Goal: Browse casually

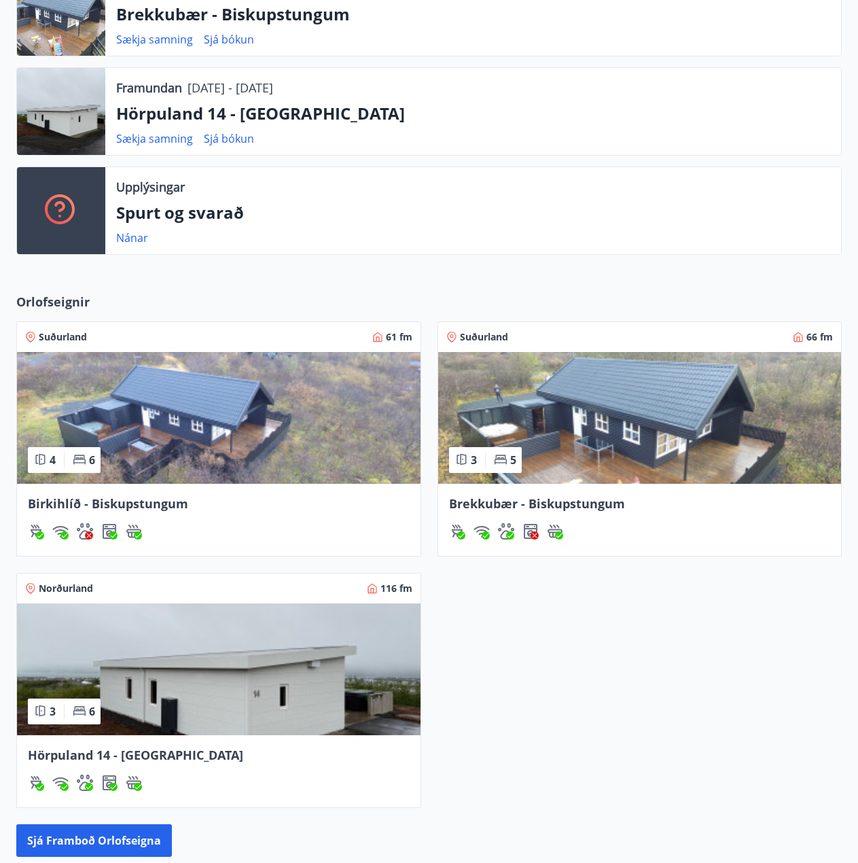
scroll to position [408, 0]
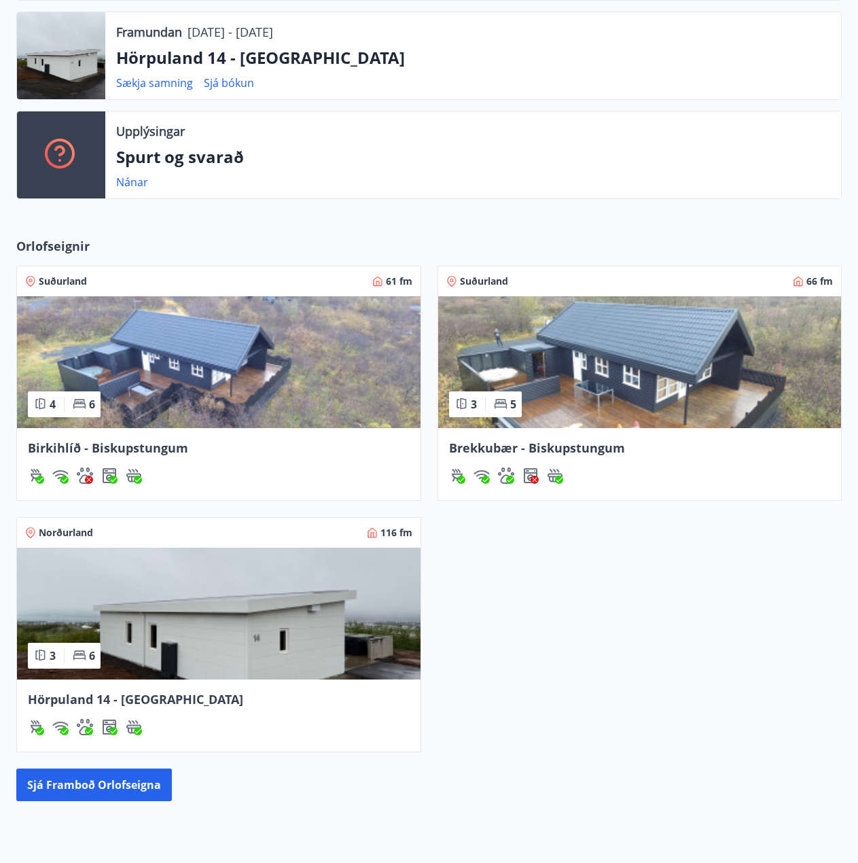
click at [149, 613] on img at bounding box center [219, 614] width 404 height 132
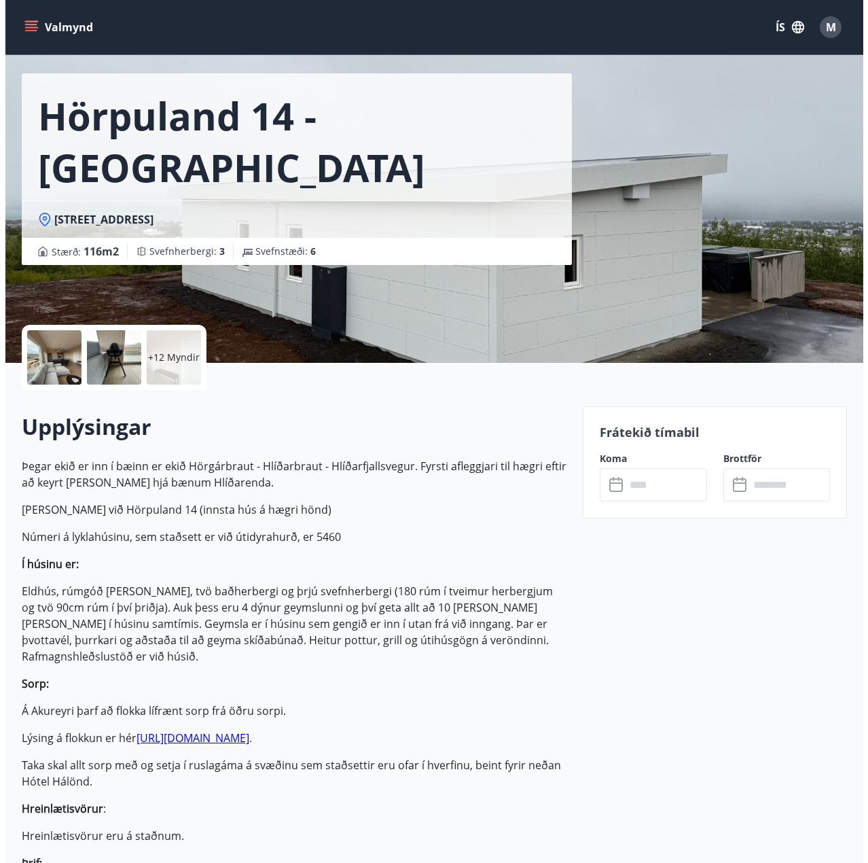
scroll to position [68, 0]
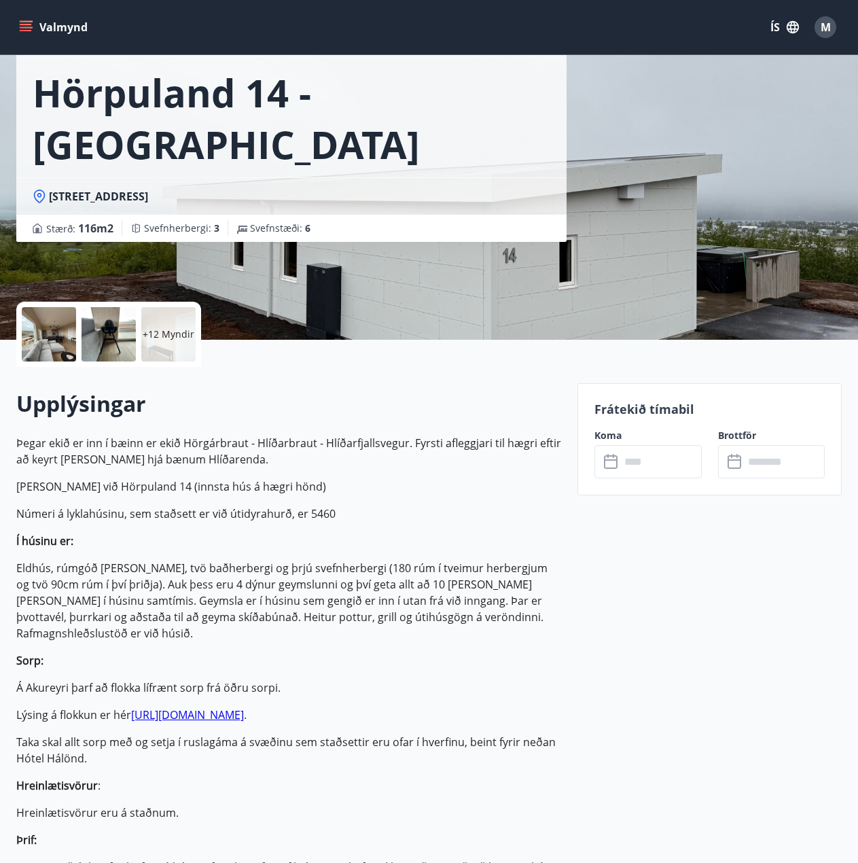
click at [74, 351] on div at bounding box center [49, 334] width 54 height 54
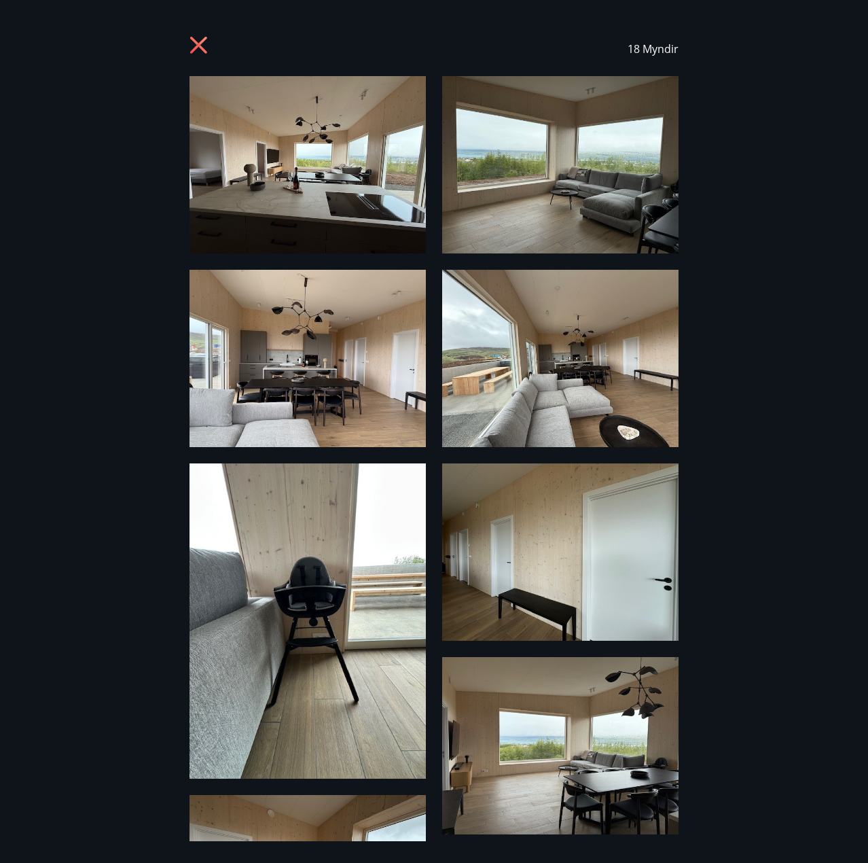
click at [327, 205] on img at bounding box center [308, 164] width 236 height 177
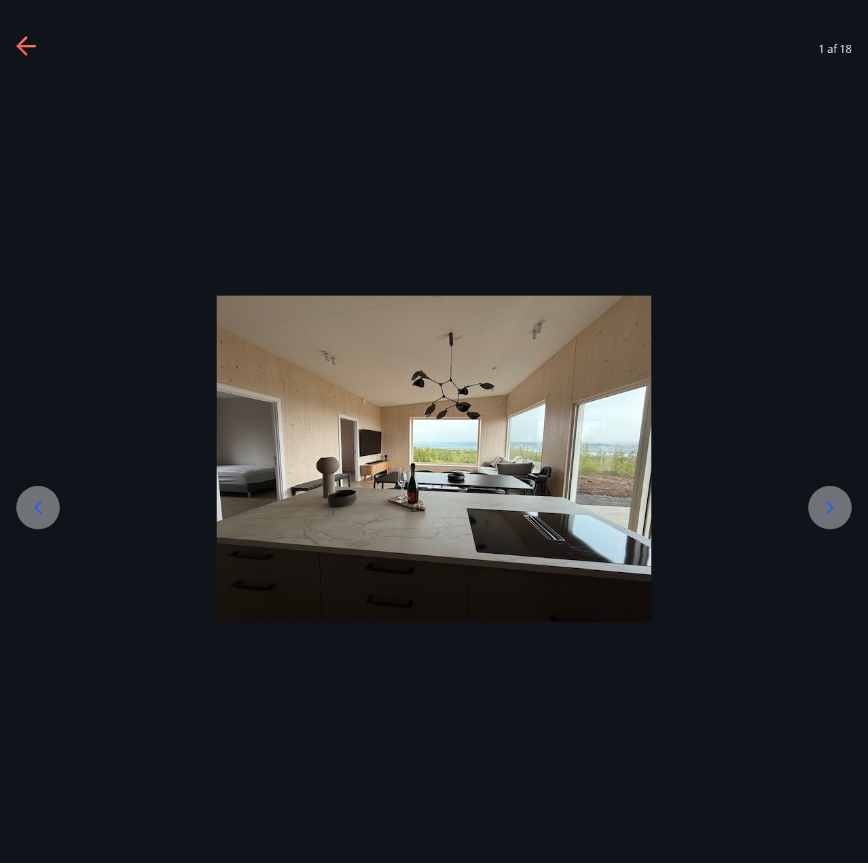
click at [825, 507] on icon at bounding box center [830, 508] width 22 height 22
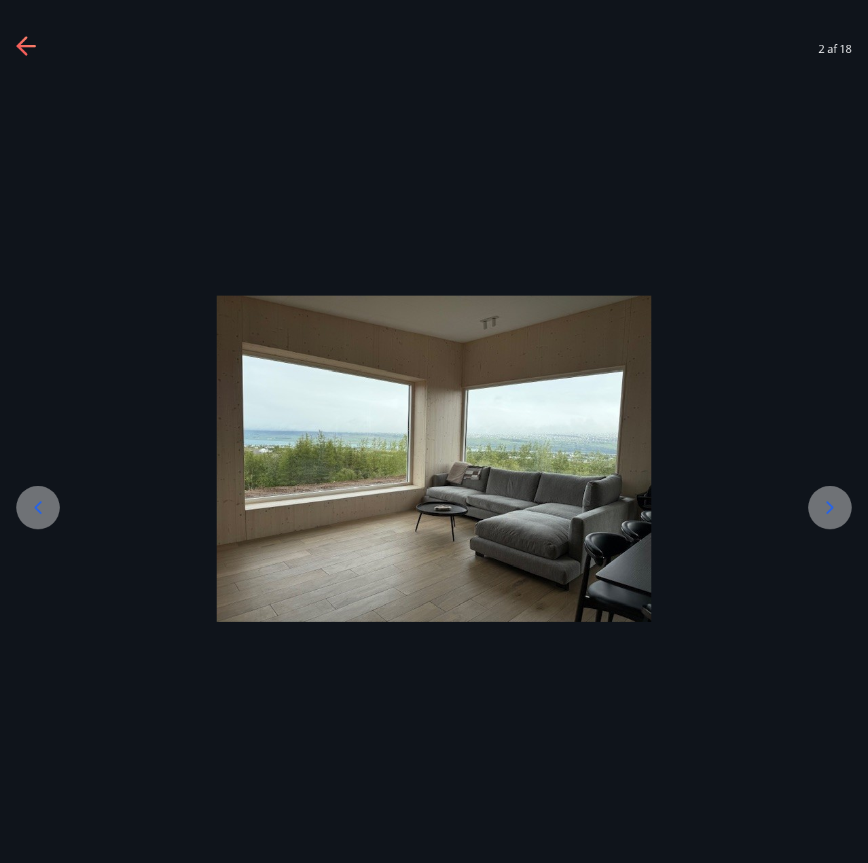
click at [825, 507] on icon at bounding box center [830, 508] width 22 height 22
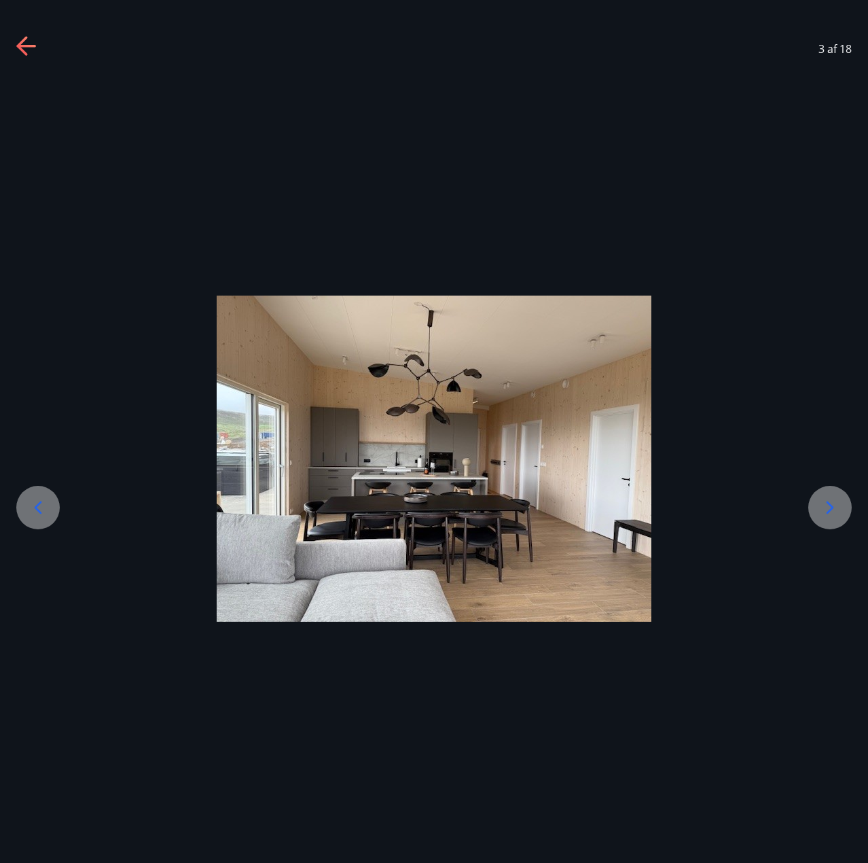
click at [825, 507] on icon at bounding box center [830, 508] width 22 height 22
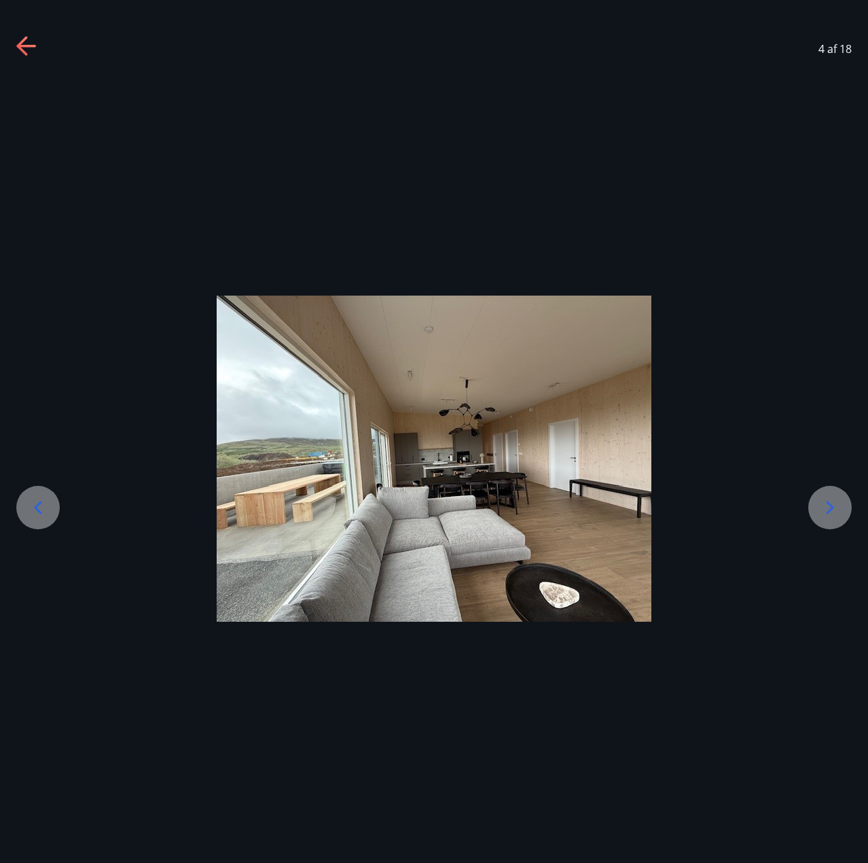
click at [825, 507] on icon at bounding box center [830, 508] width 22 height 22
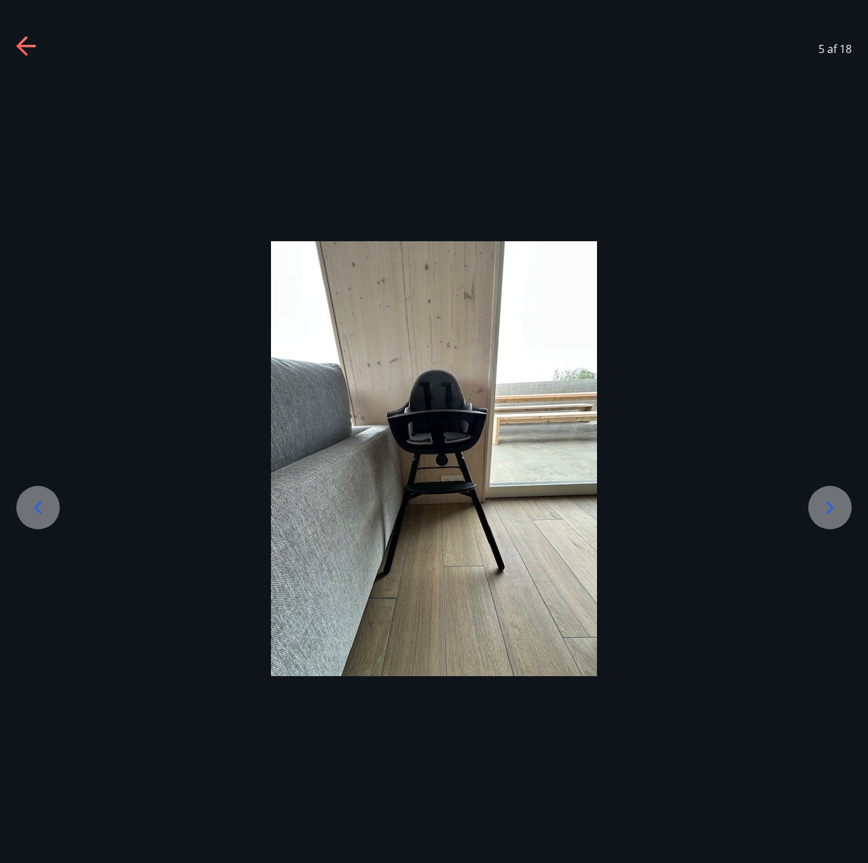
click at [825, 507] on icon at bounding box center [830, 508] width 22 height 22
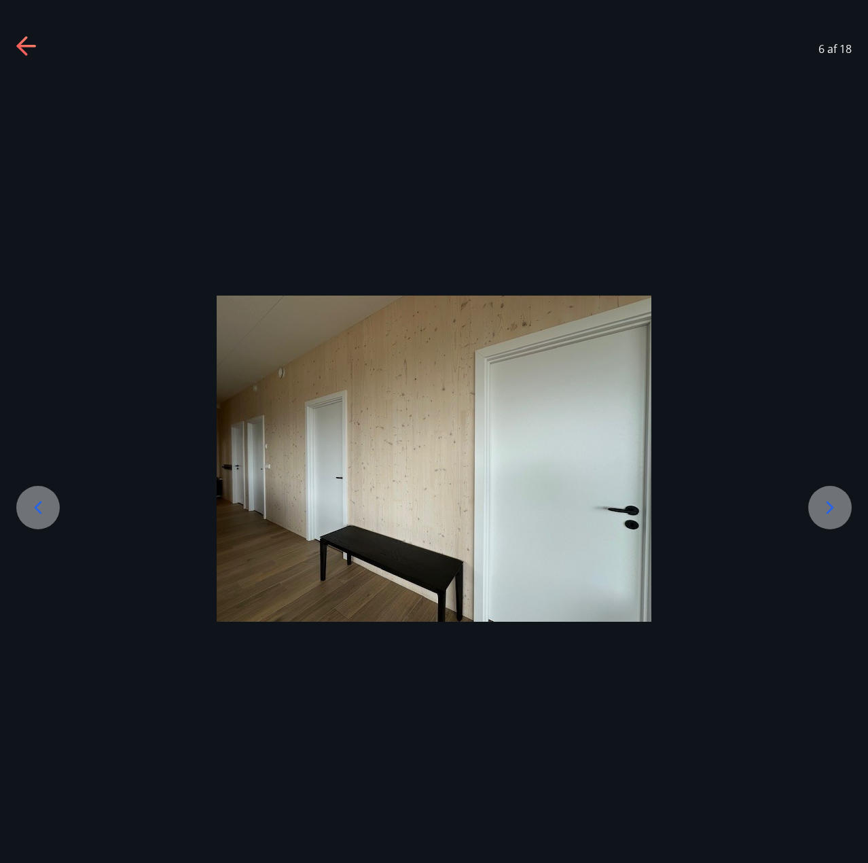
click at [825, 507] on icon at bounding box center [830, 508] width 22 height 22
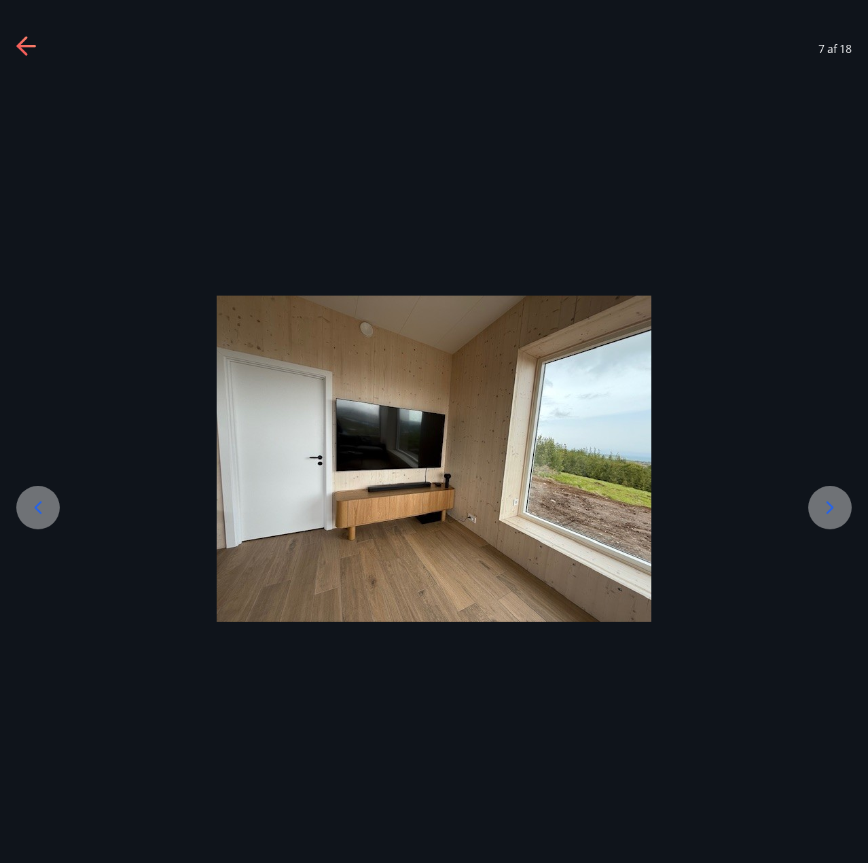
click at [825, 507] on icon at bounding box center [830, 508] width 22 height 22
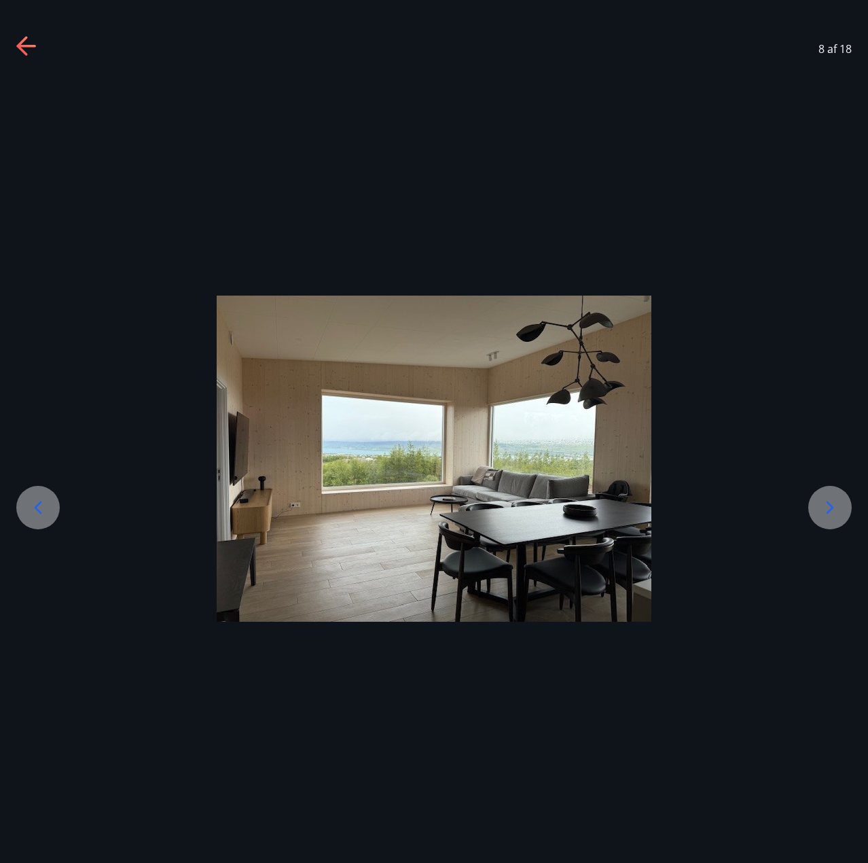
click at [825, 507] on icon at bounding box center [830, 508] width 22 height 22
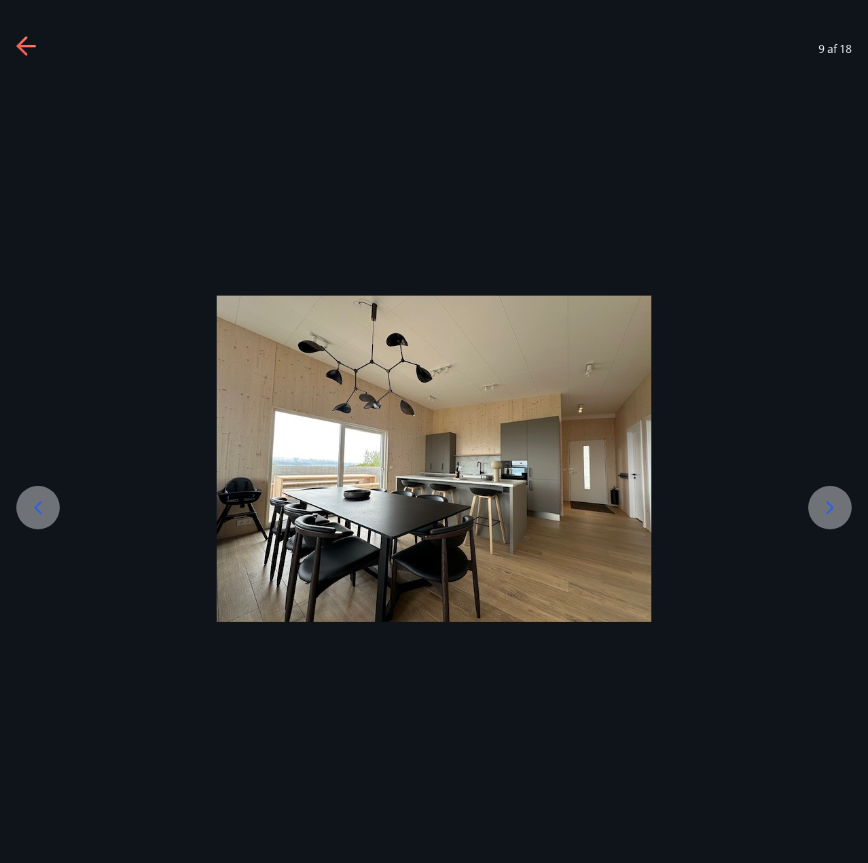
click at [825, 507] on icon at bounding box center [830, 508] width 22 height 22
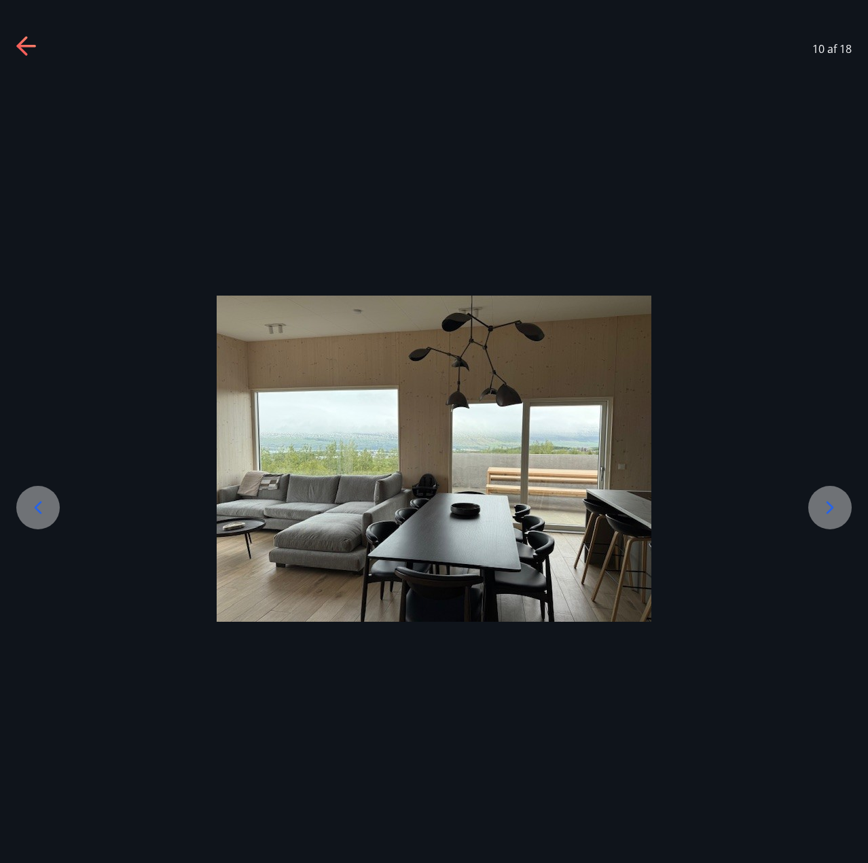
click at [825, 507] on icon at bounding box center [830, 508] width 22 height 22
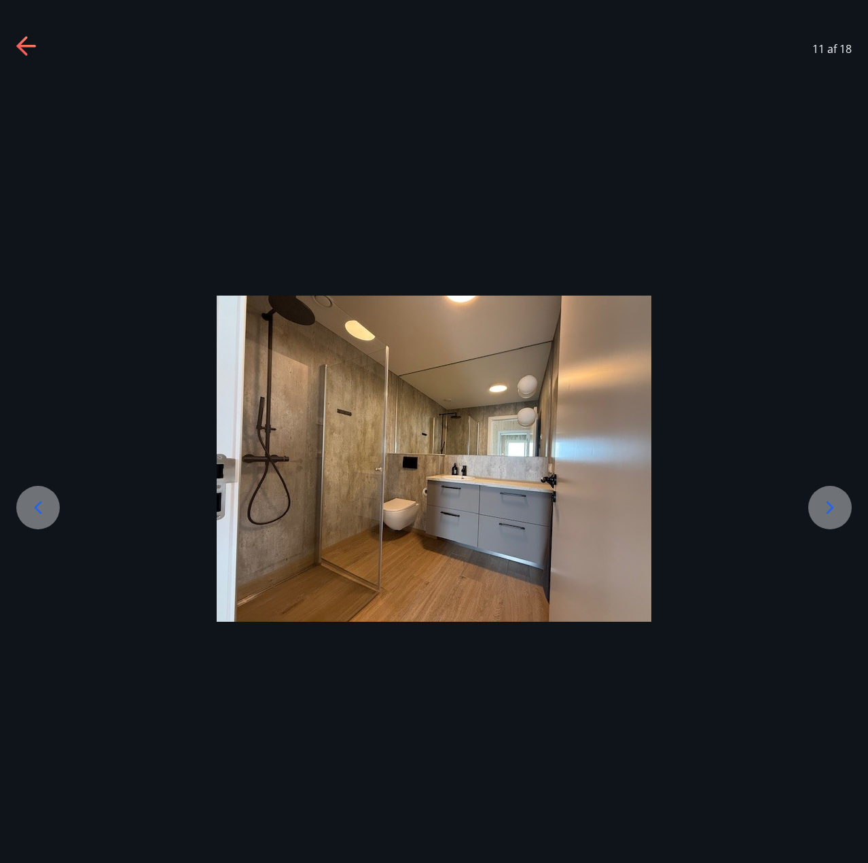
click at [825, 507] on icon at bounding box center [830, 508] width 22 height 22
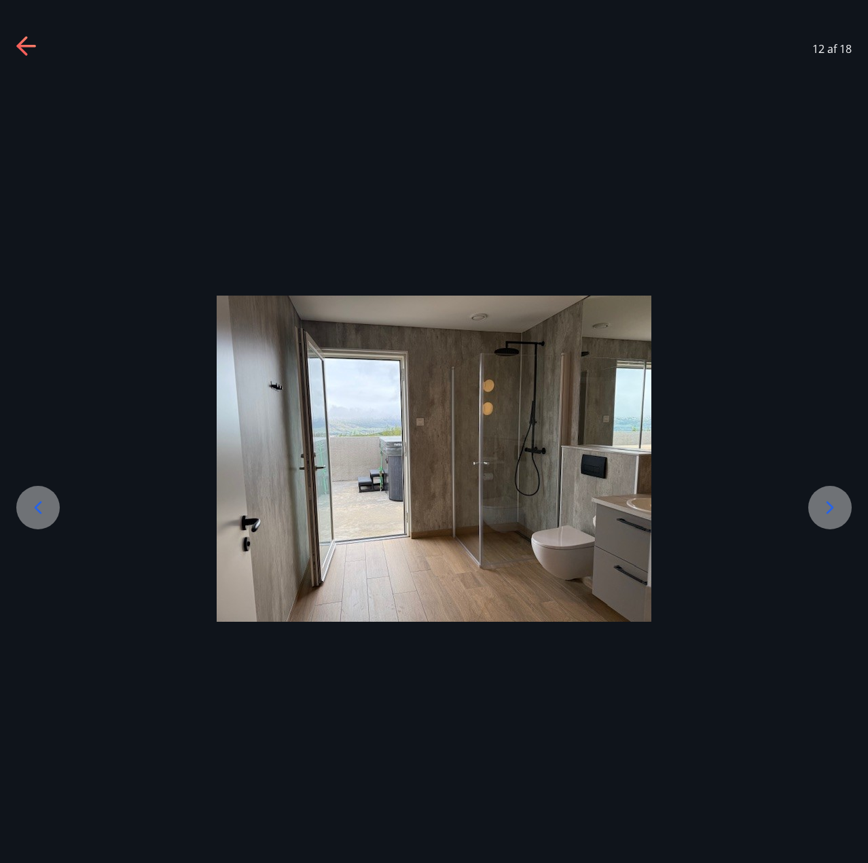
click at [27, 514] on icon at bounding box center [38, 508] width 22 height 22
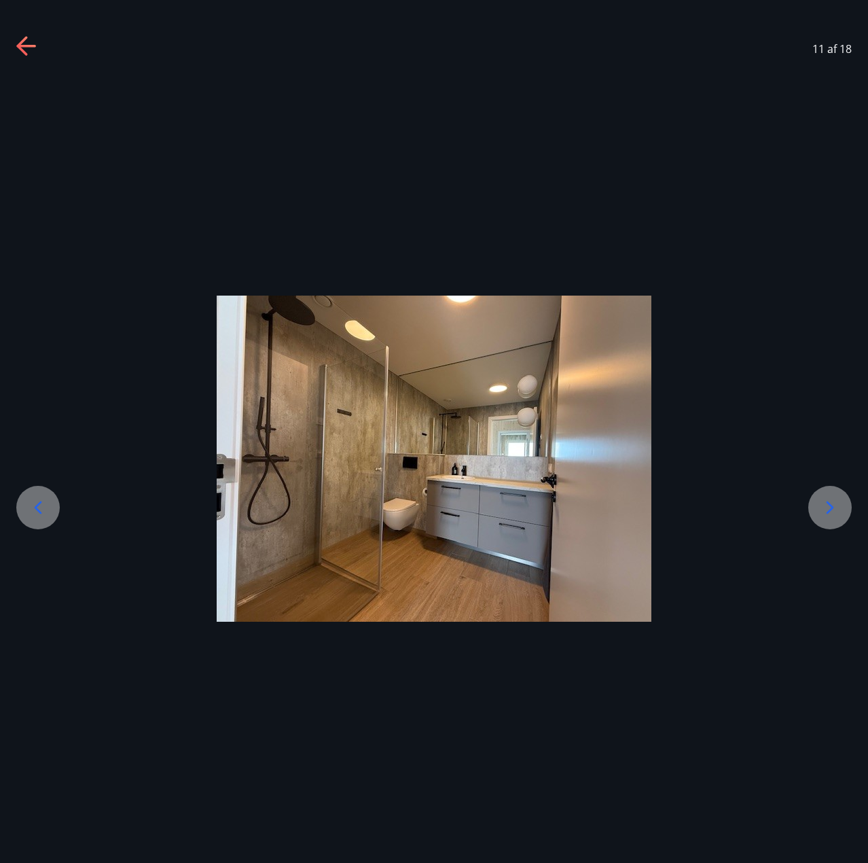
click at [811, 501] on div at bounding box center [830, 507] width 43 height 43
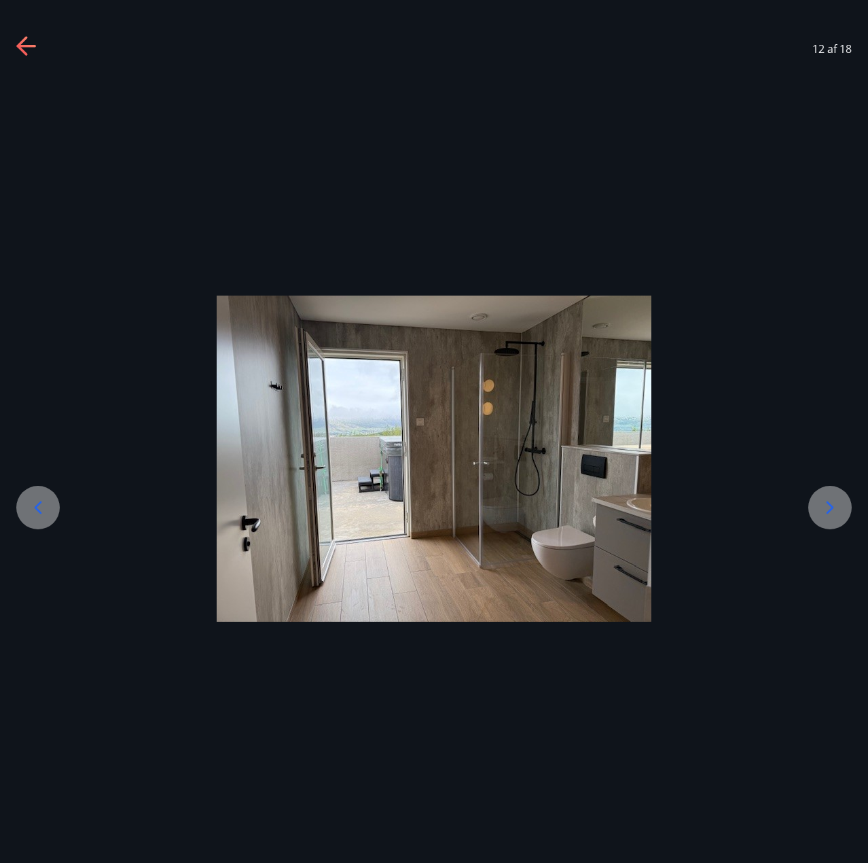
click at [817, 506] on div at bounding box center [830, 507] width 43 height 43
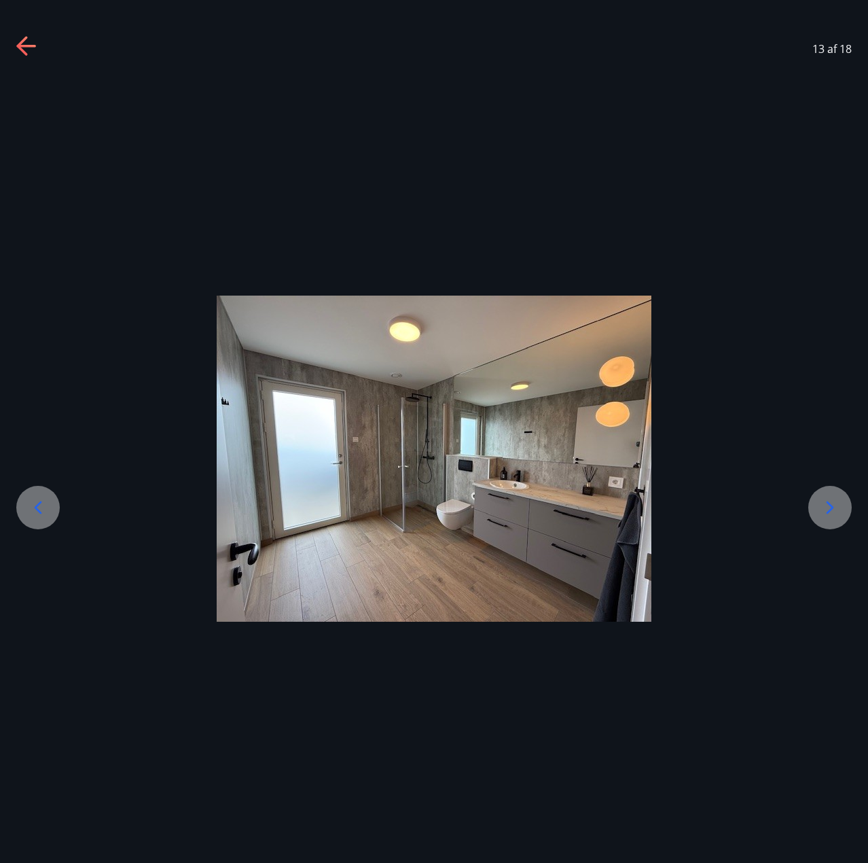
click at [817, 506] on div at bounding box center [830, 507] width 43 height 43
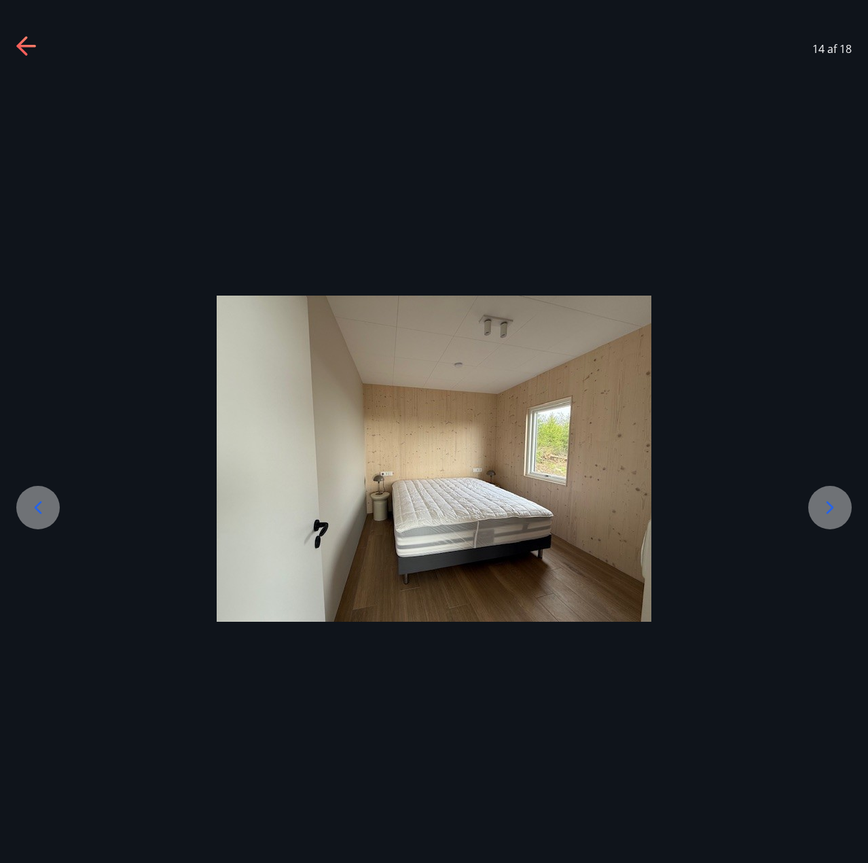
click at [817, 506] on div at bounding box center [830, 507] width 43 height 43
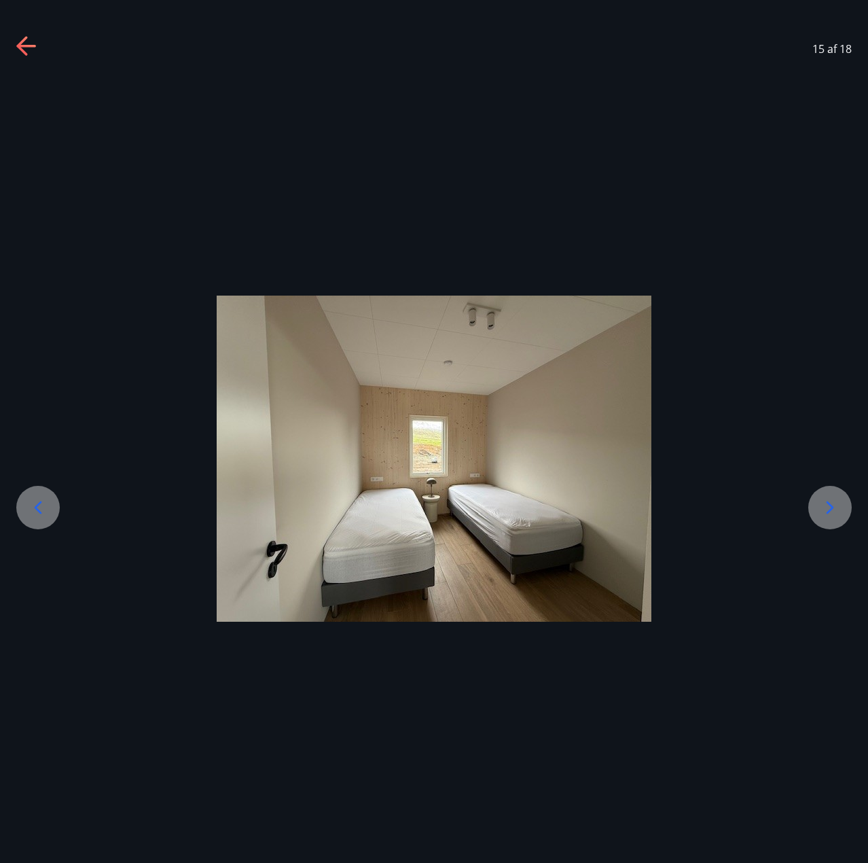
click at [817, 506] on div at bounding box center [830, 507] width 43 height 43
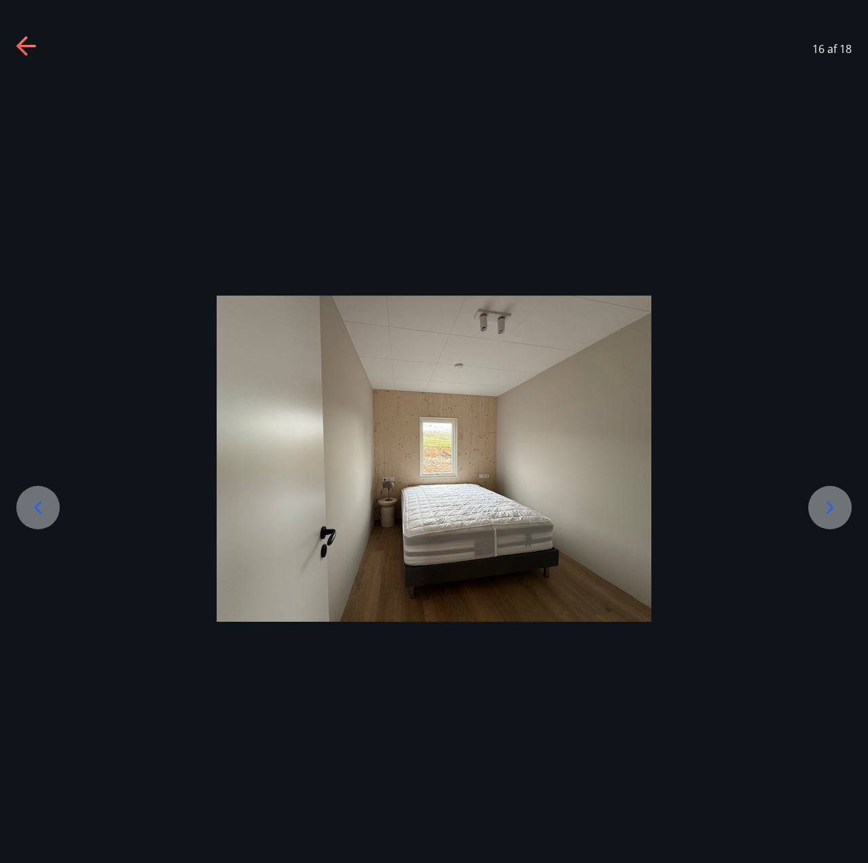
click at [817, 506] on div at bounding box center [830, 507] width 43 height 43
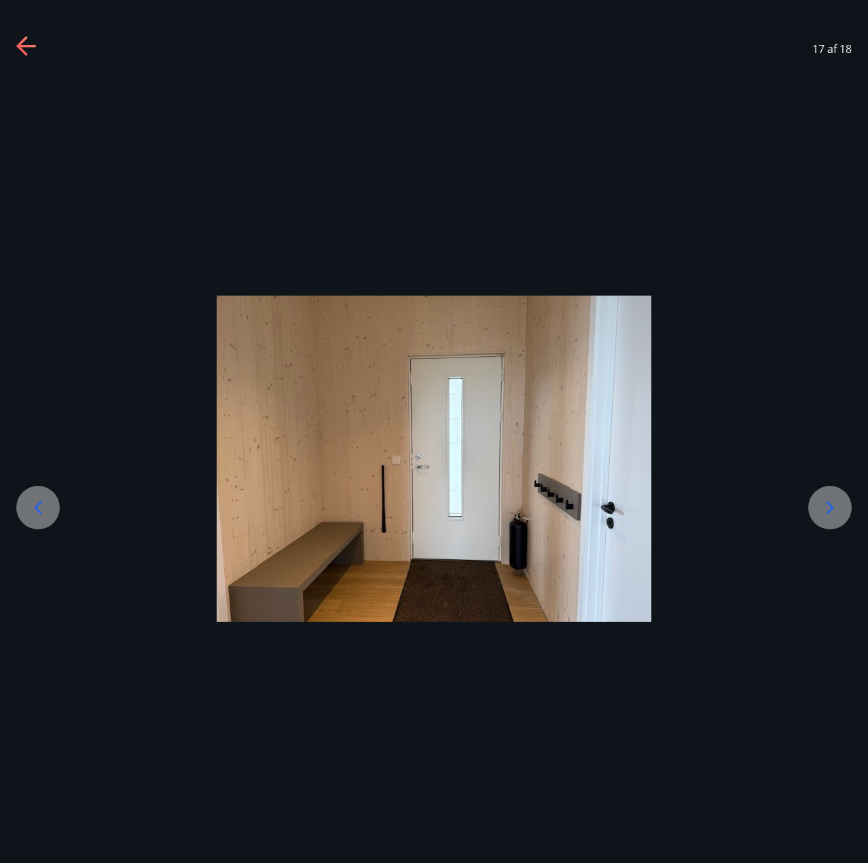
click at [817, 506] on div at bounding box center [830, 507] width 43 height 43
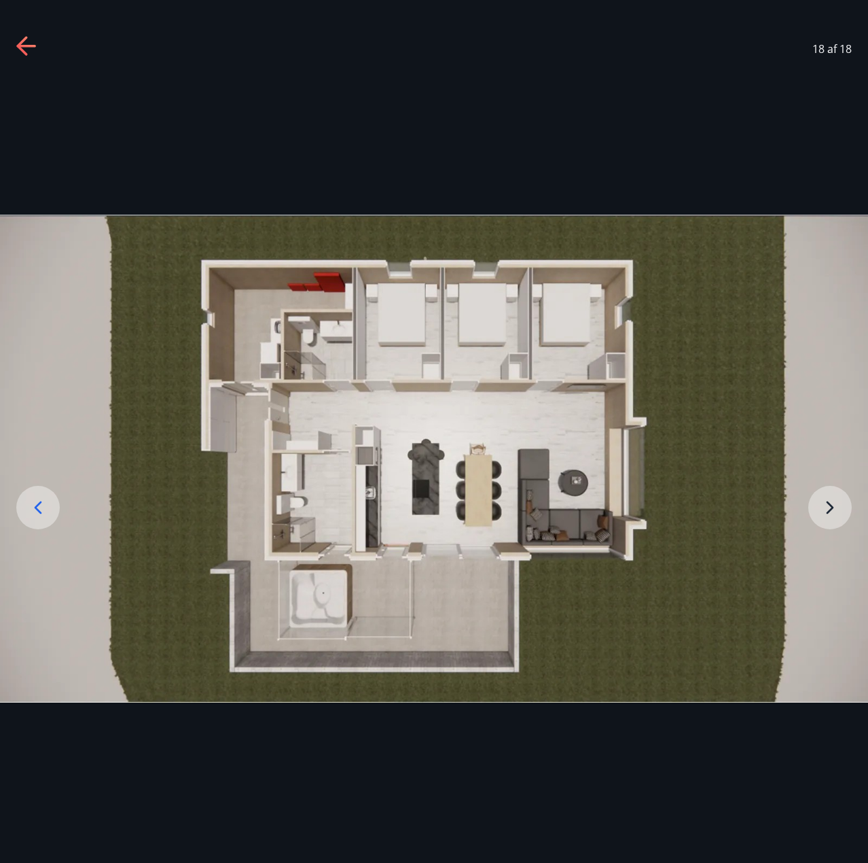
click at [23, 514] on div at bounding box center [37, 507] width 43 height 43
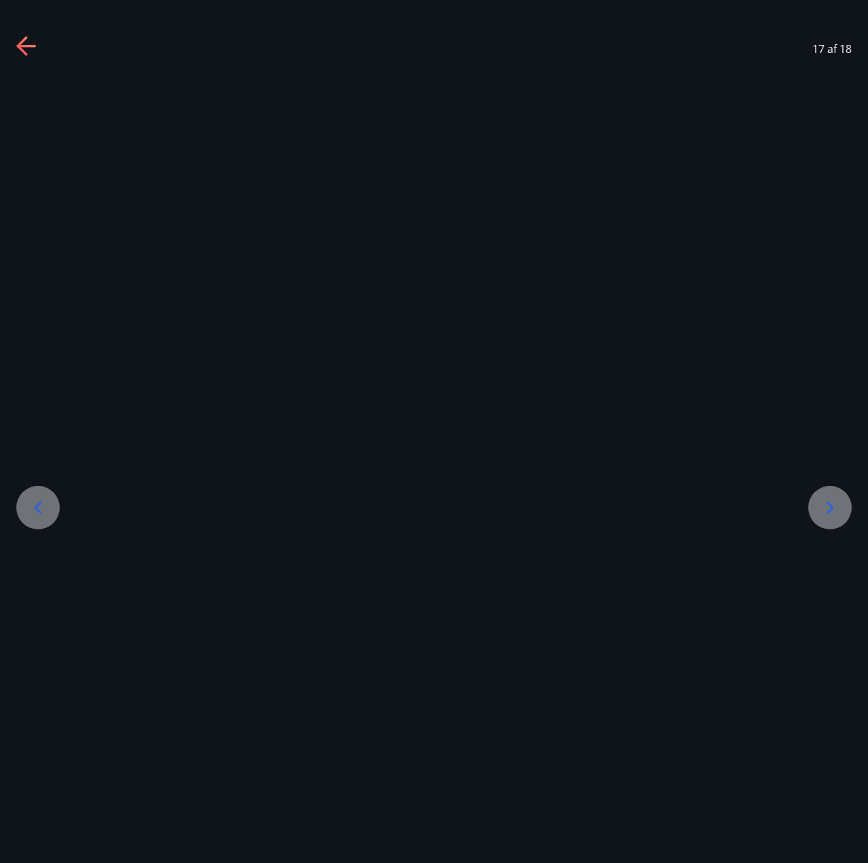
click at [23, 514] on div at bounding box center [37, 507] width 43 height 43
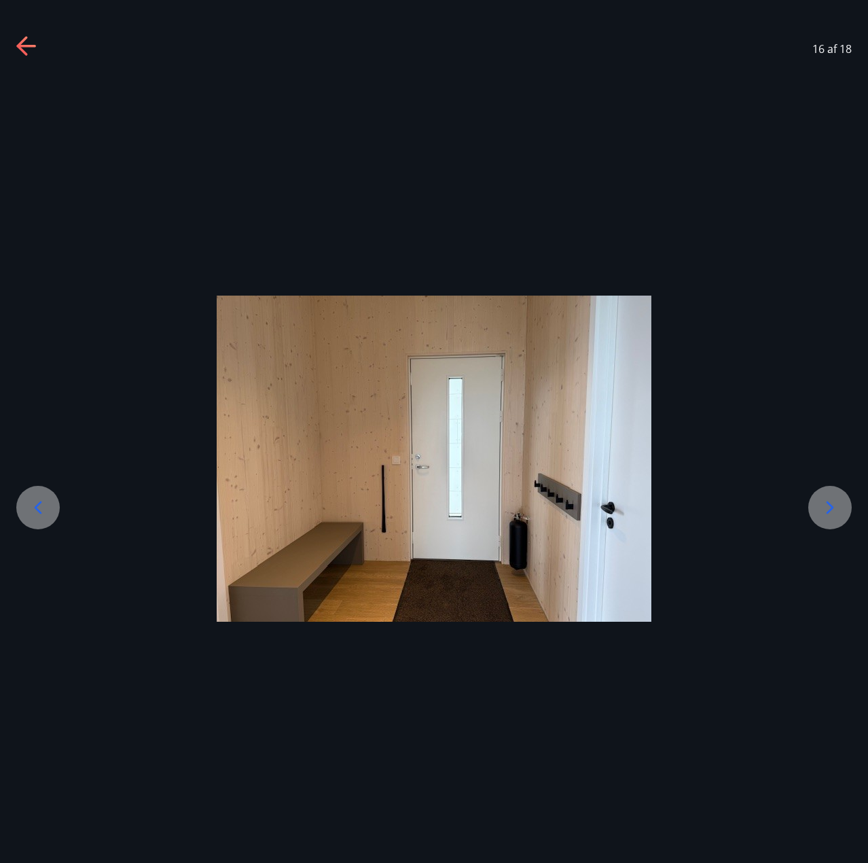
click at [23, 514] on div at bounding box center [37, 507] width 43 height 43
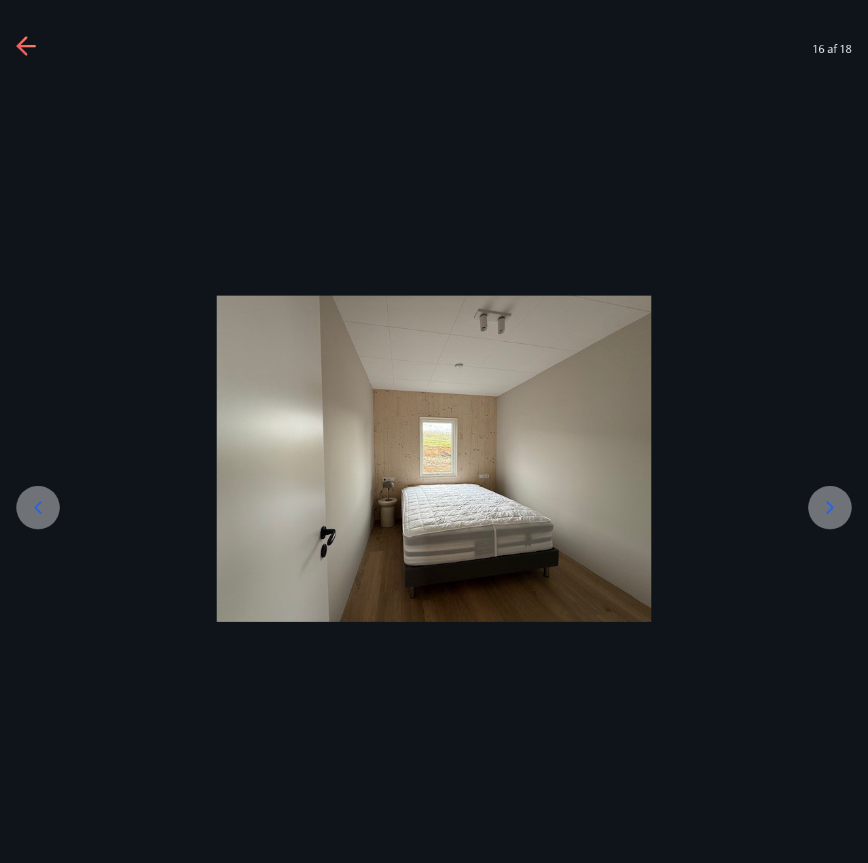
click at [23, 514] on div at bounding box center [37, 507] width 43 height 43
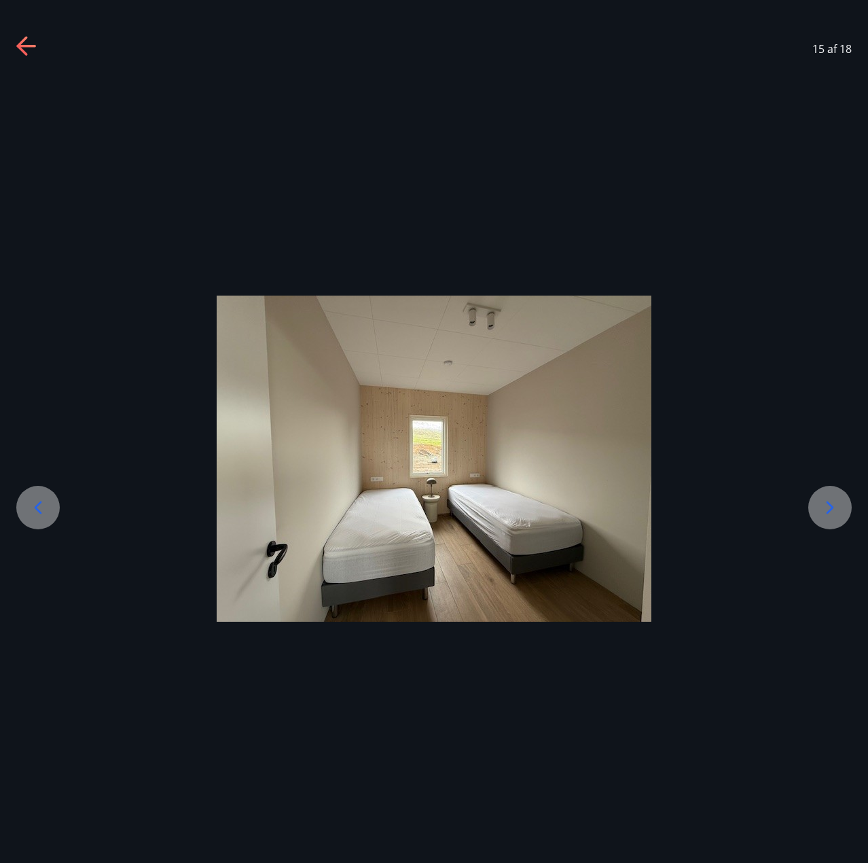
click at [32, 512] on icon at bounding box center [38, 508] width 22 height 22
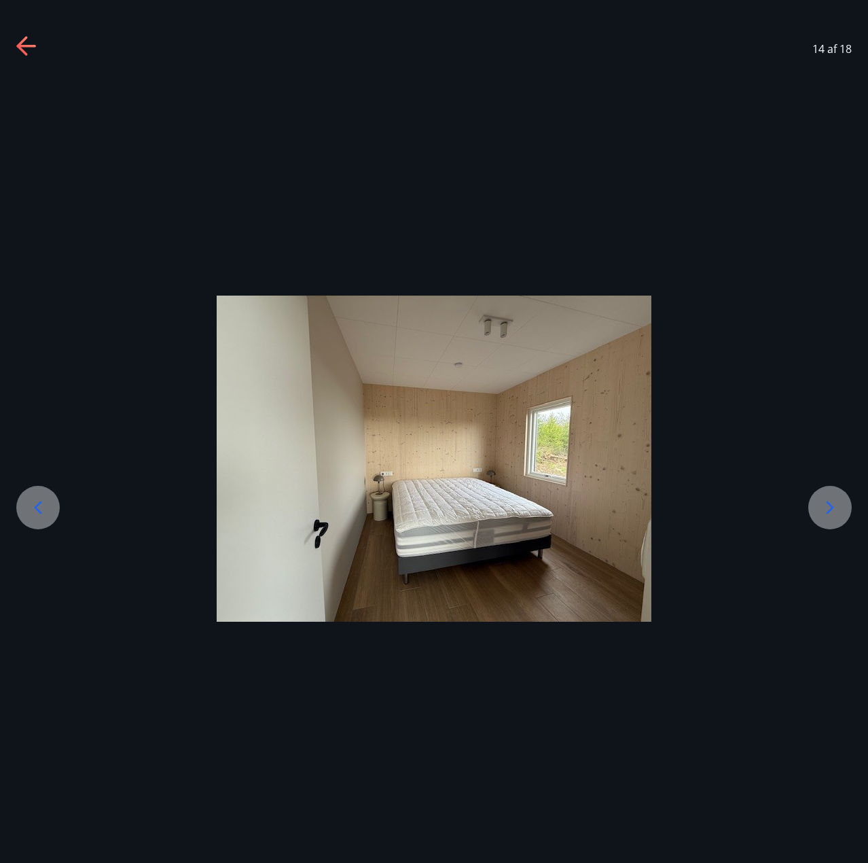
click at [32, 512] on icon at bounding box center [38, 508] width 22 height 22
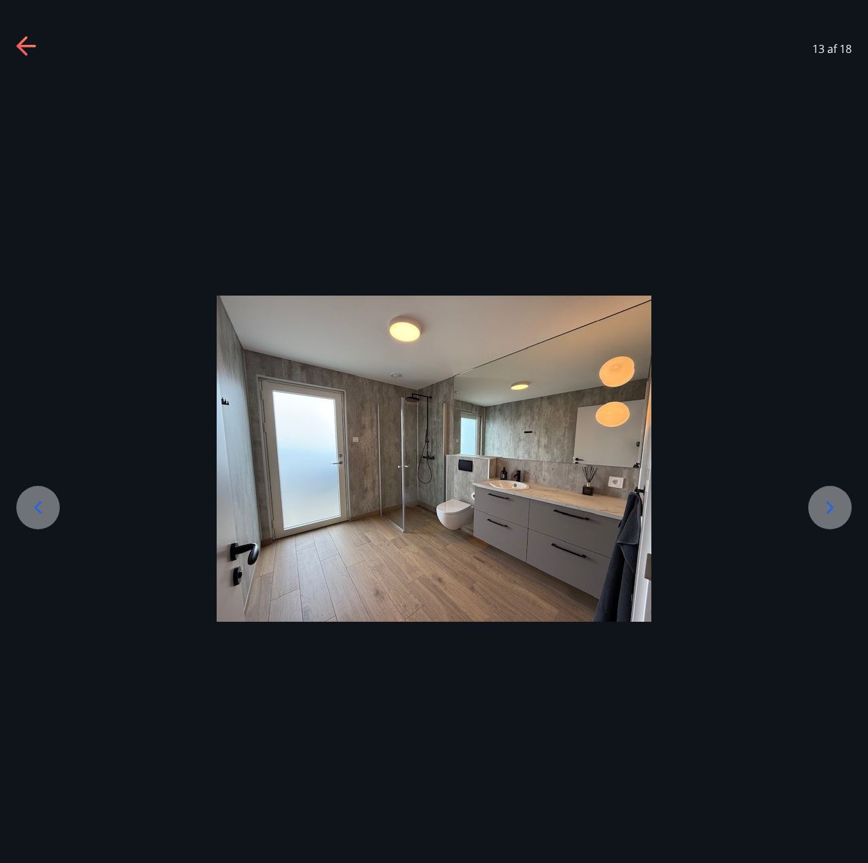
click at [32, 512] on icon at bounding box center [38, 508] width 22 height 22
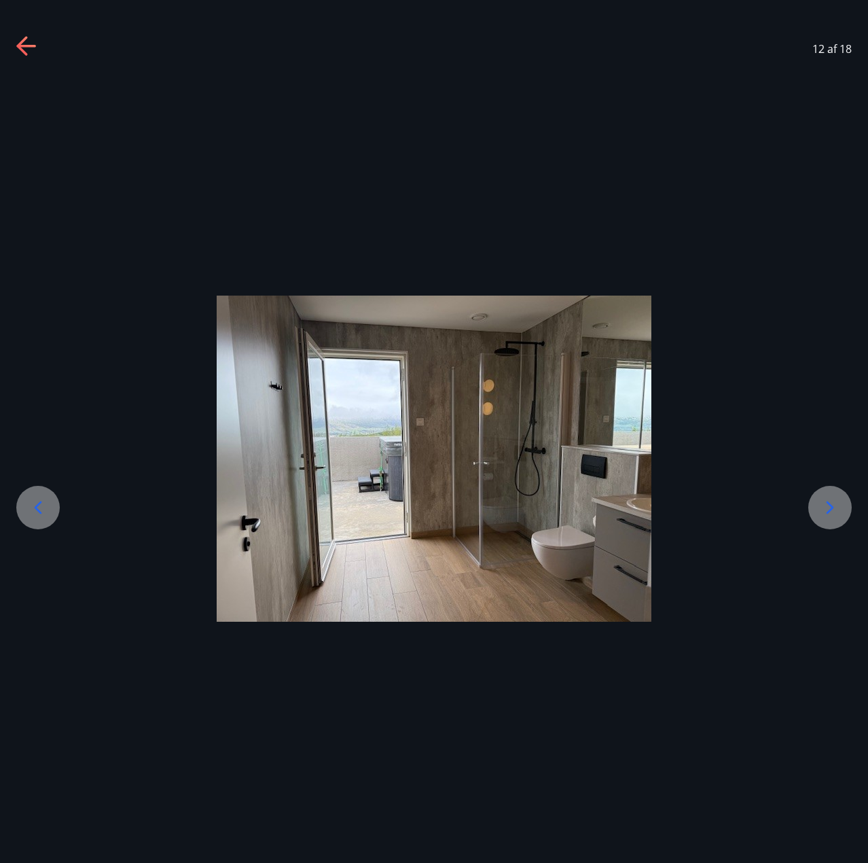
click at [32, 512] on icon at bounding box center [38, 508] width 22 height 22
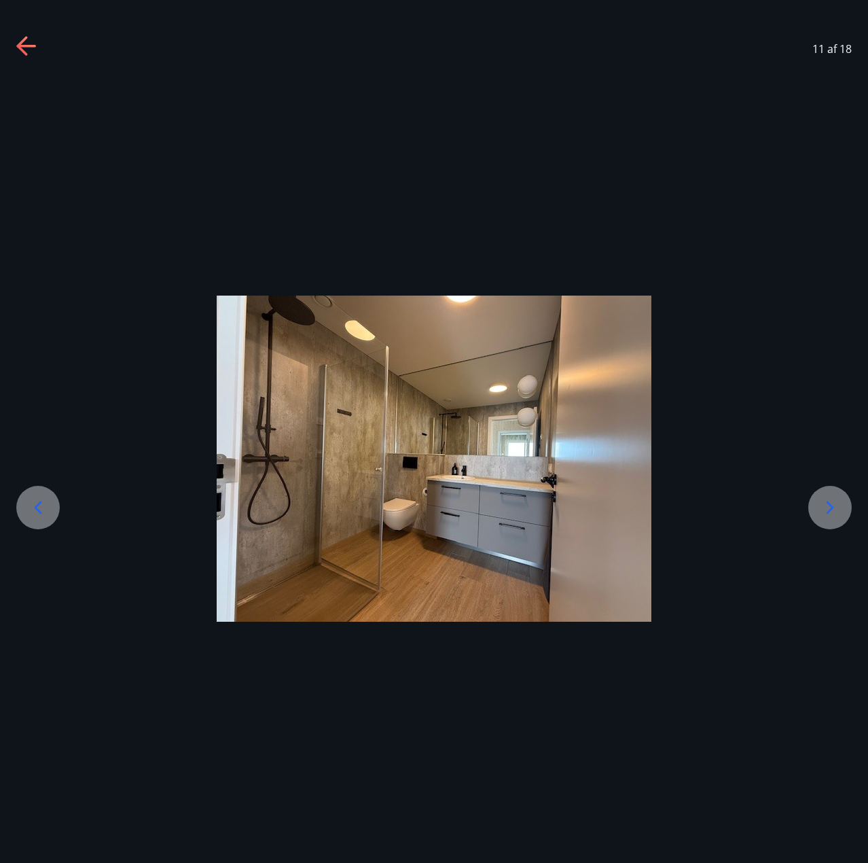
click at [32, 512] on icon at bounding box center [38, 508] width 22 height 22
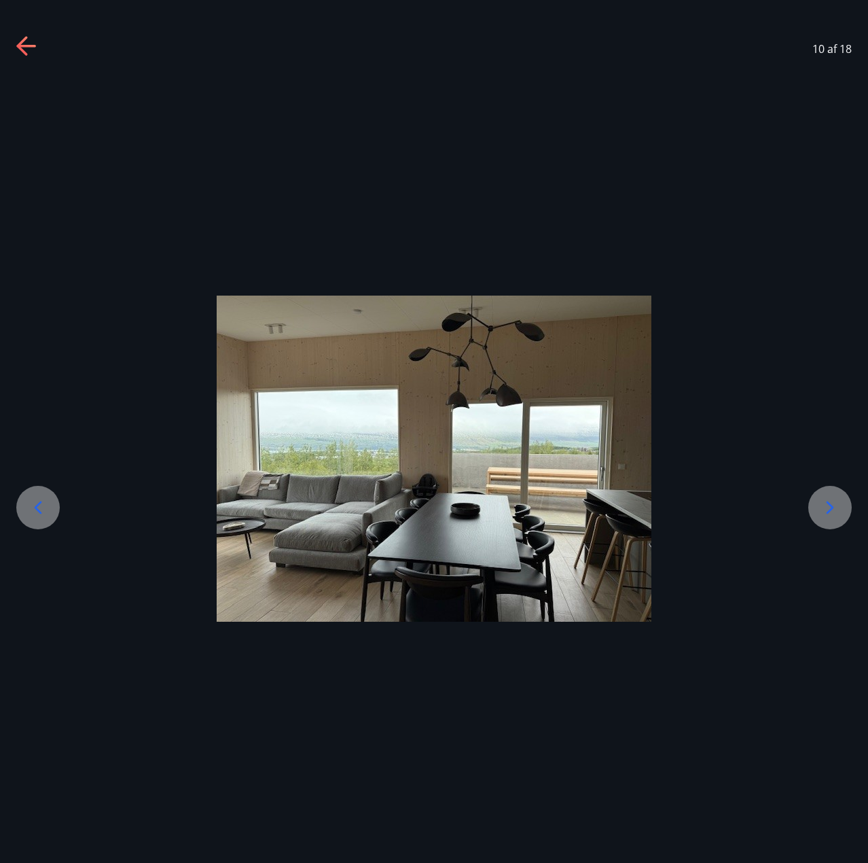
click at [32, 512] on icon at bounding box center [38, 508] width 22 height 22
